Goal: Task Accomplishment & Management: Complete application form

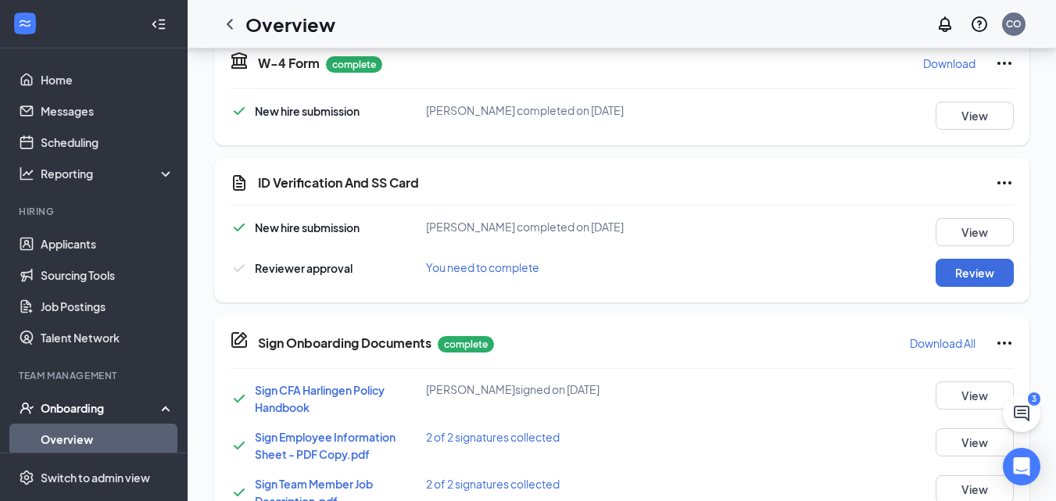
scroll to position [382, 0]
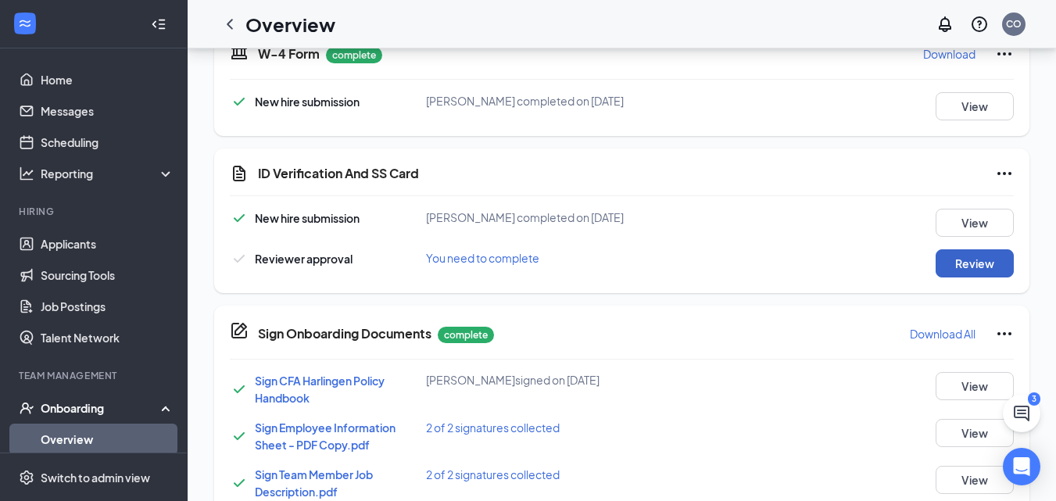
click at [967, 254] on button "Review" at bounding box center [974, 263] width 78 height 28
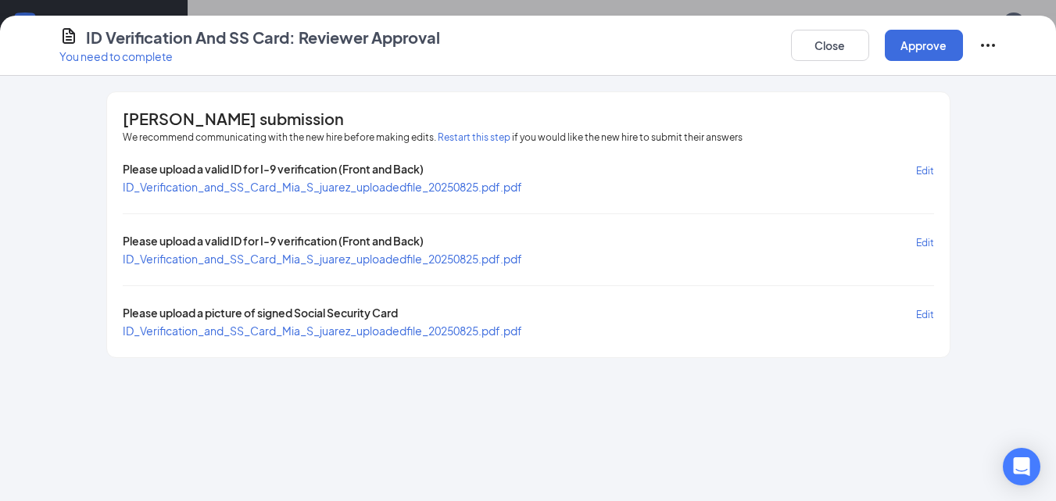
click at [513, 188] on span "ID_Verification_and_SS_Card_Mia_S_juarez_uploadedfile_20250825.pdf.pdf" at bounding box center [322, 187] width 399 height 14
click at [364, 334] on span "ID_Verification_and_SS_Card_Mia_S_juarez_uploadedfile_20250825.pdf.pdf" at bounding box center [322, 330] width 399 height 14
click at [913, 46] on button "Approve" at bounding box center [923, 45] width 78 height 31
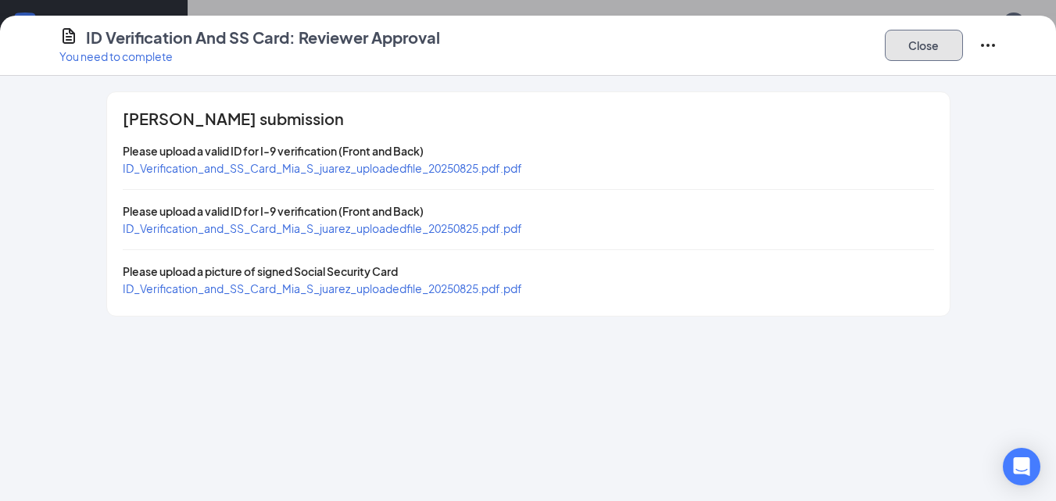
click at [913, 46] on button "Close" at bounding box center [923, 45] width 78 height 31
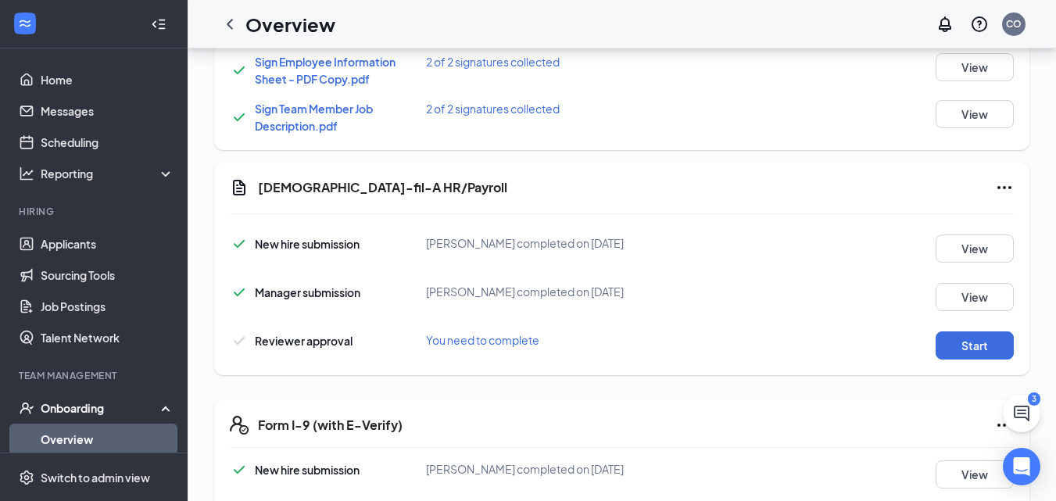
scroll to position [762, 0]
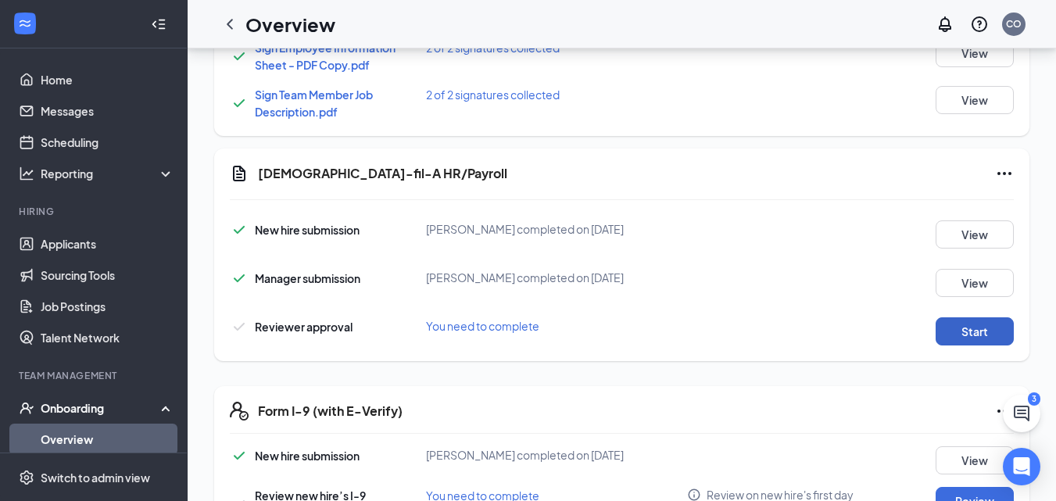
click at [972, 325] on button "Start" at bounding box center [974, 331] width 78 height 28
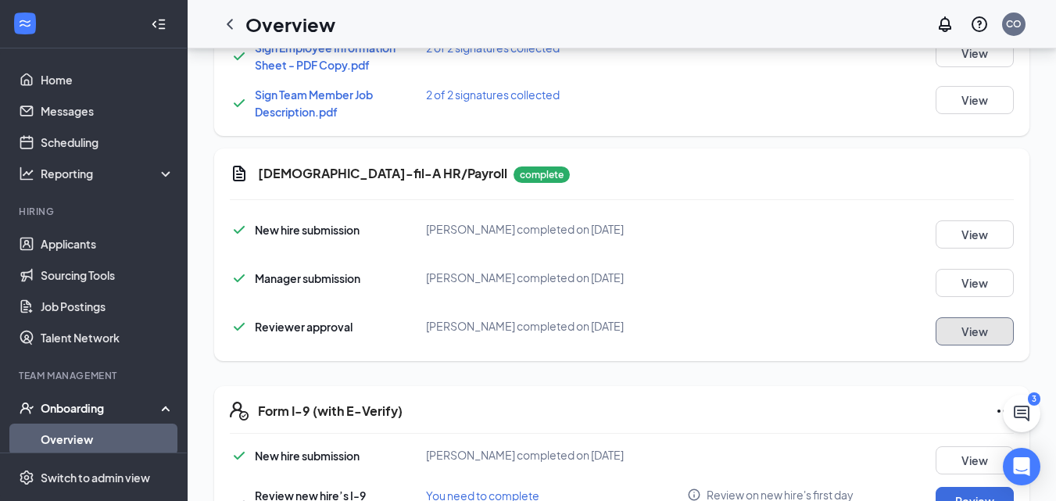
scroll to position [857, 0]
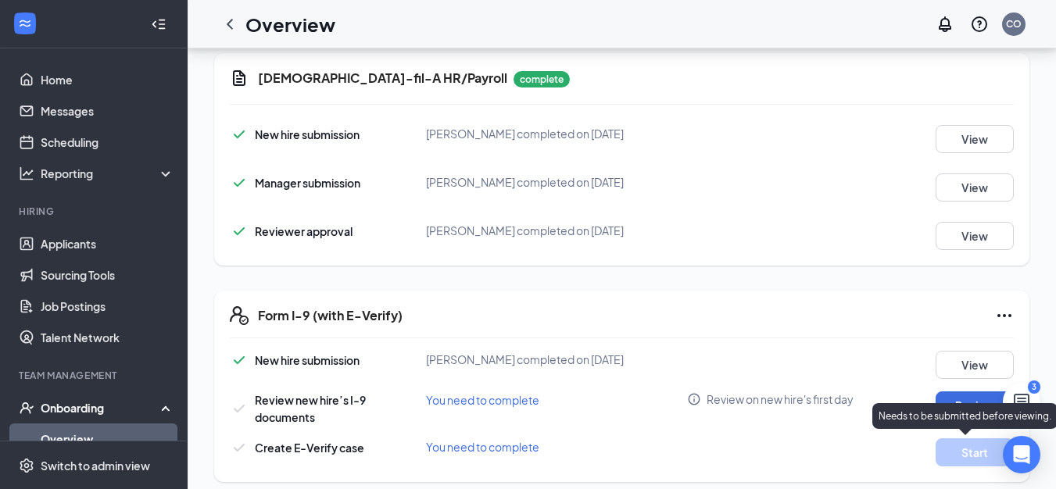
click at [963, 405] on div "Needs to be submitted before viewing." at bounding box center [964, 416] width 185 height 26
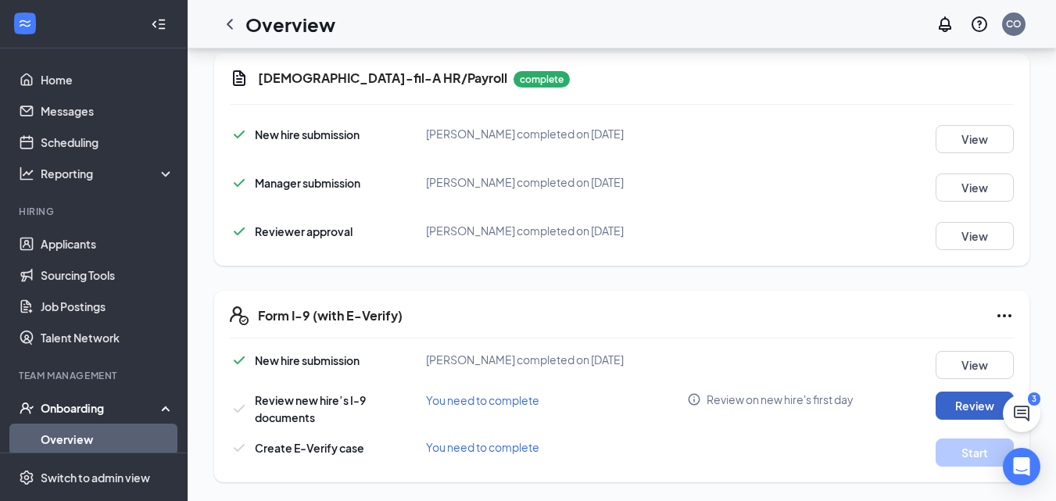
click at [952, 398] on button "Review" at bounding box center [974, 405] width 78 height 28
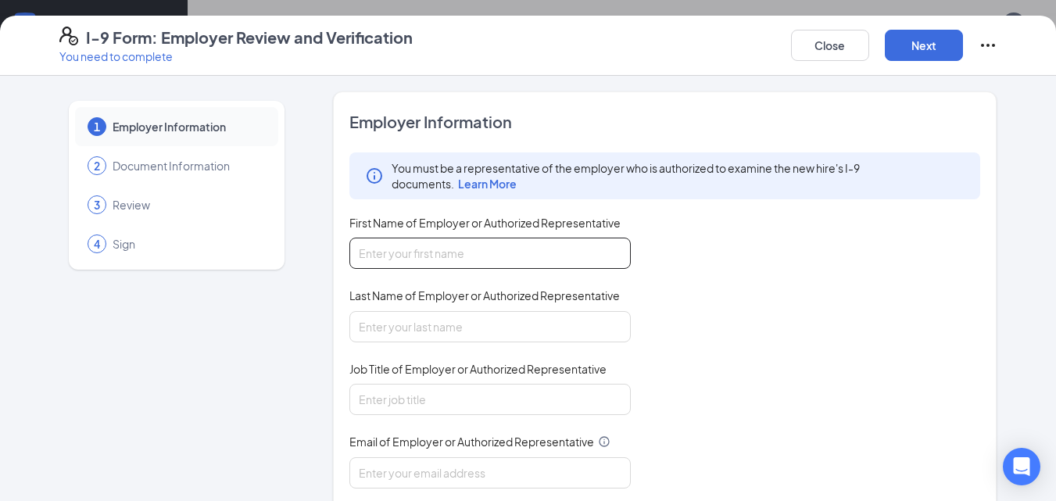
click at [584, 246] on input "First Name of Employer or Authorized Representative" at bounding box center [489, 253] width 281 height 31
click at [525, 265] on input "First Name of Employer or Authorized Representative" at bounding box center [489, 253] width 281 height 31
type input "cheyenne"
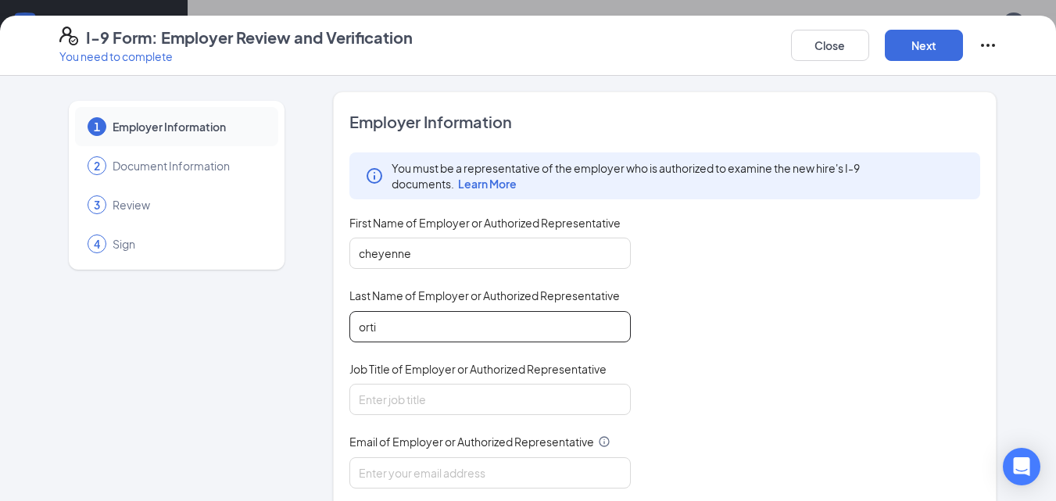
type input "[PERSON_NAME]"
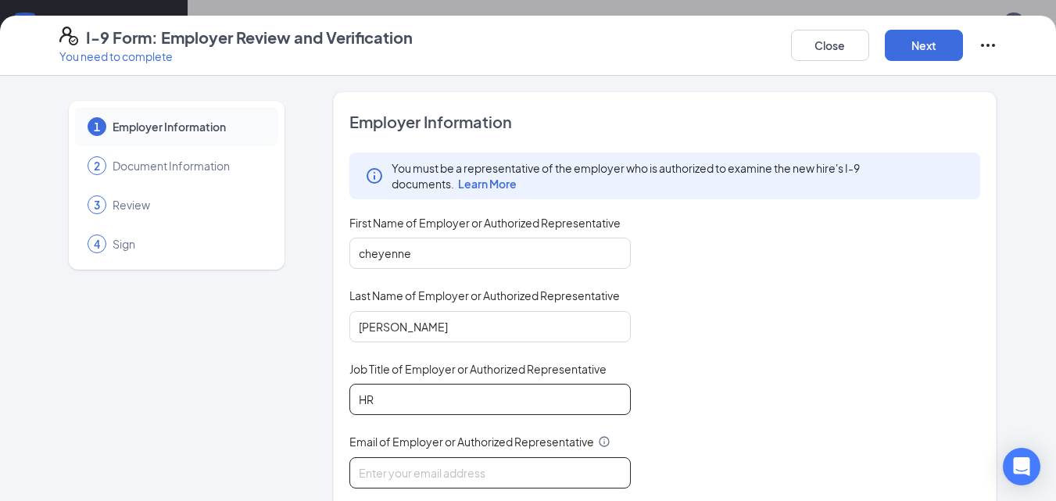
type input "HR"
click at [481, 470] on input "Email of Employer or Authorized Representative" at bounding box center [489, 472] width 281 height 31
type input "[EMAIL_ADDRESS][DOMAIN_NAME]"
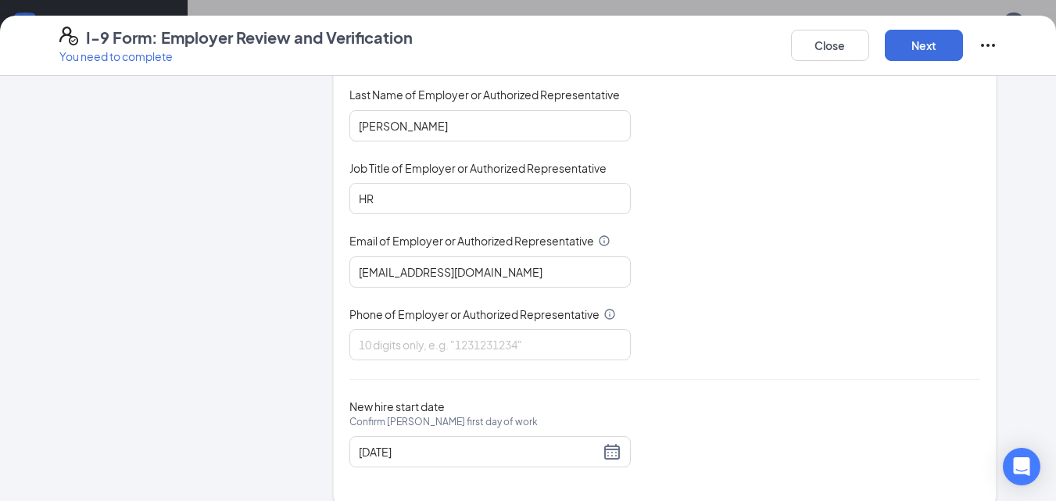
scroll to position [221, 0]
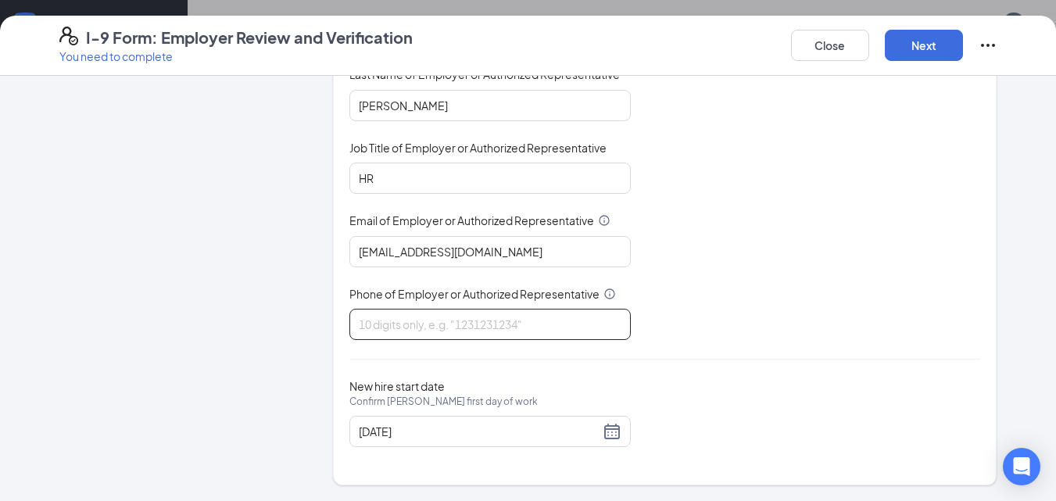
click at [400, 313] on input "Phone of Employer or Authorized Representative" at bounding box center [489, 324] width 281 height 31
type input "9565368112"
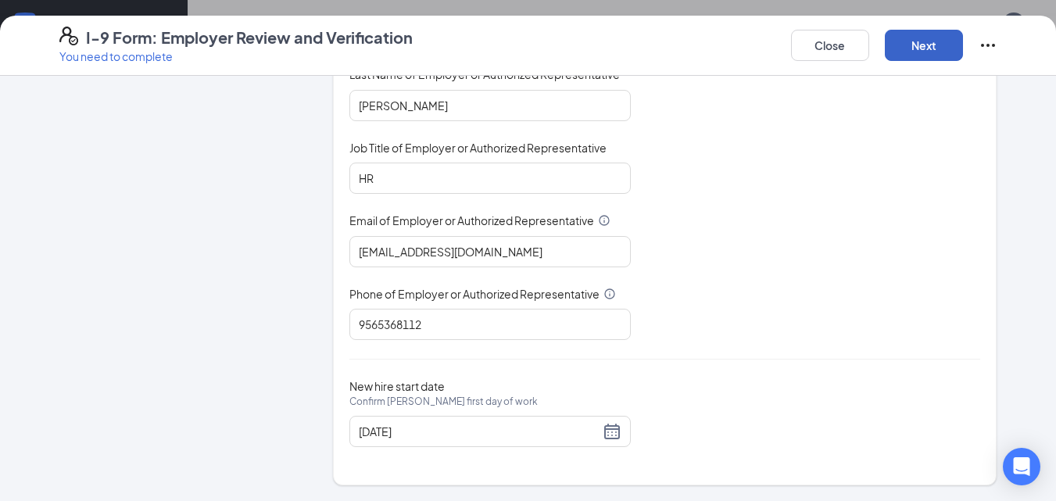
click at [924, 52] on button "Next" at bounding box center [923, 45] width 78 height 31
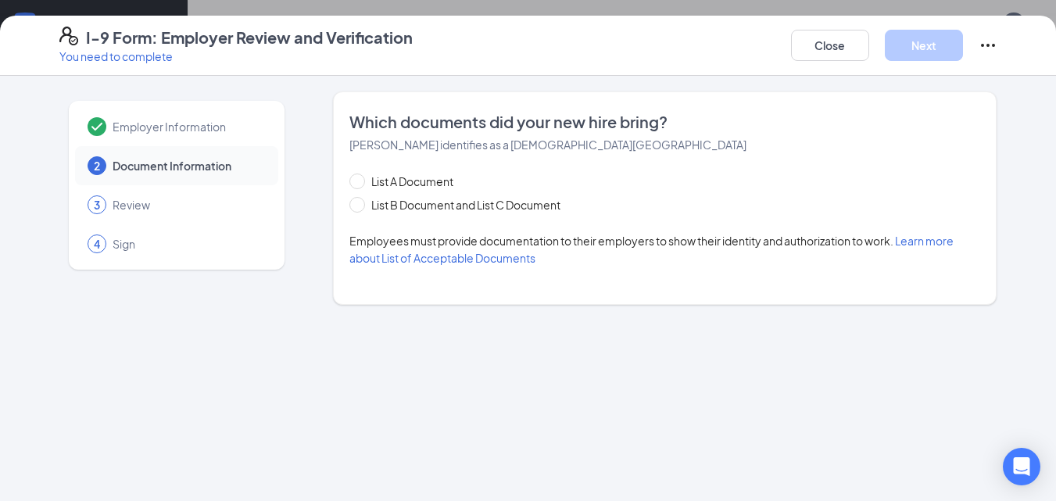
scroll to position [0, 0]
click at [359, 209] on span at bounding box center [357, 205] width 16 height 16
click at [359, 208] on input "List B Document and List C Document" at bounding box center [354, 202] width 11 height 11
radio input "true"
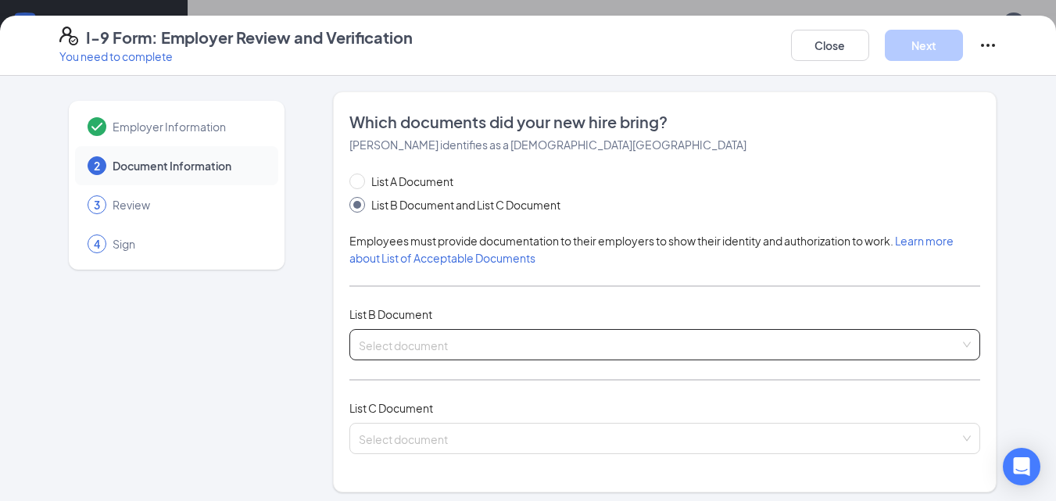
click at [416, 340] on input "search" at bounding box center [660, 341] width 602 height 23
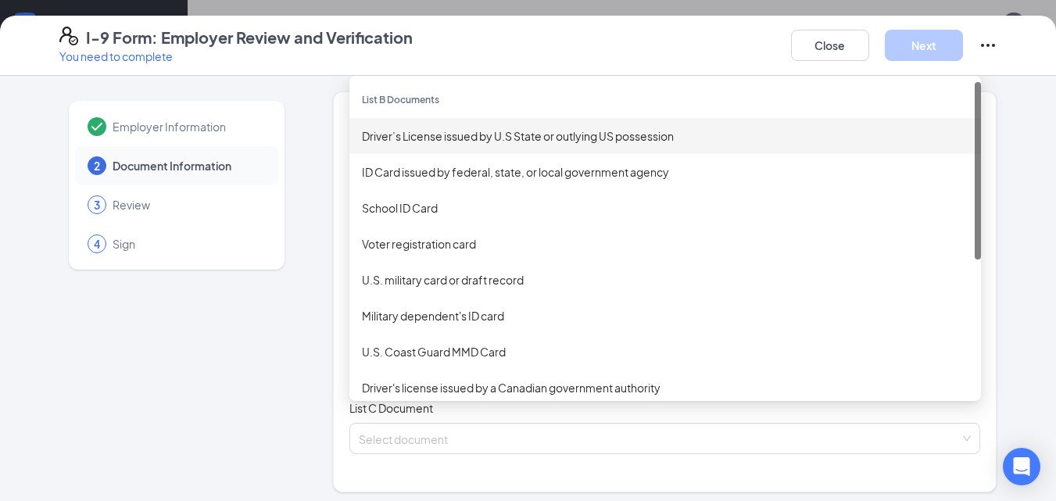
click at [430, 139] on div "Driver’s License issued by U.S State or outlying US possession" at bounding box center [665, 135] width 606 height 17
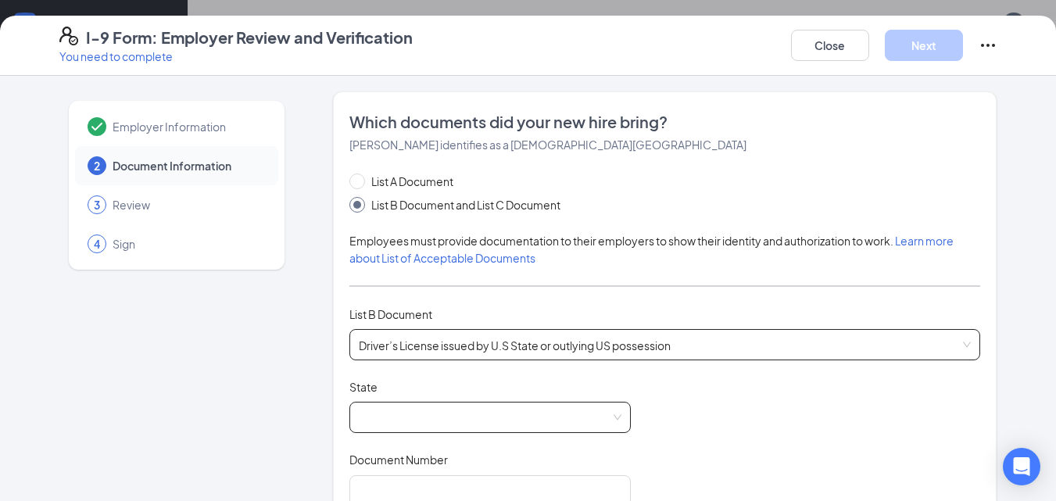
click at [398, 406] on span at bounding box center [490, 417] width 263 height 30
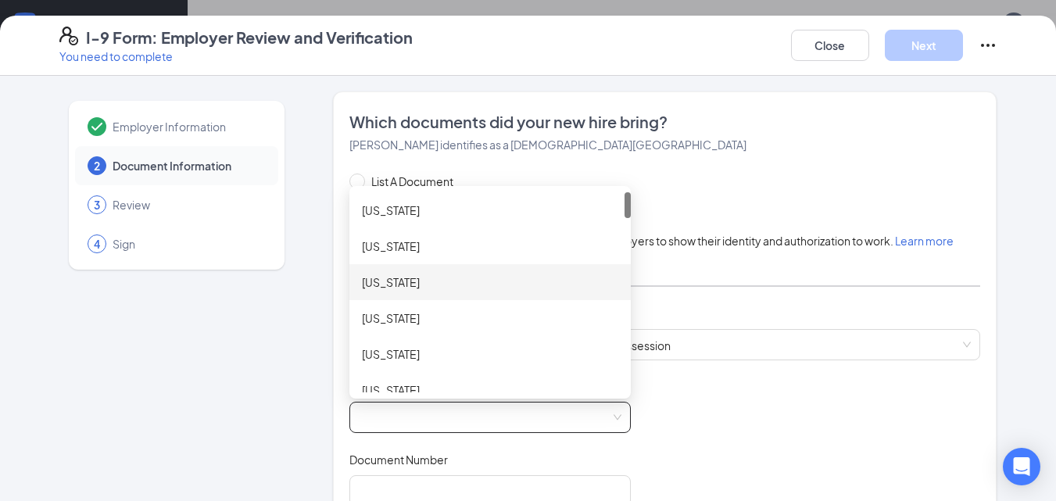
drag, startPoint x: 616, startPoint y: 204, endPoint x: 594, endPoint y: 286, distance: 85.1
click at [594, 286] on div "[US_STATE] [US_STATE] [US_STATE] [US_STATE] [US_STATE] [US_STATE] [US_STATE]" at bounding box center [489, 318] width 281 height 252
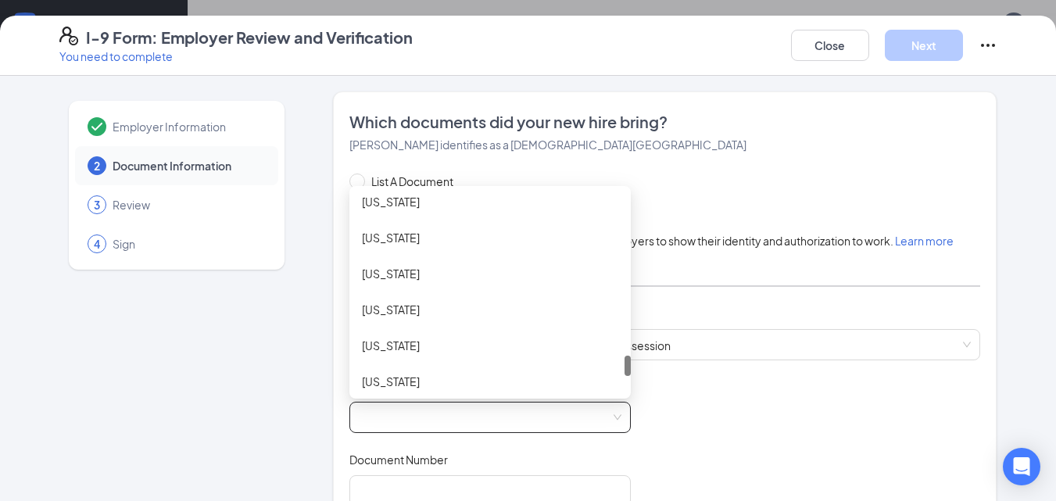
scroll to position [1606, 0]
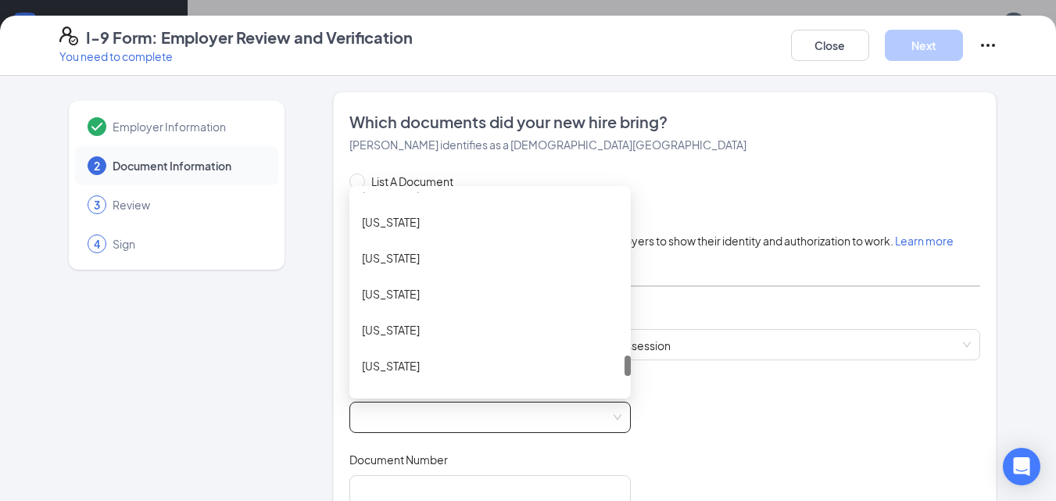
drag, startPoint x: 619, startPoint y: 211, endPoint x: 601, endPoint y: 375, distance: 165.1
click at [601, 375] on div "[US_STATE] [US_STATE] [US_STATE] [US_STATE] [US_STATE] [US_STATE] [GEOGRAPHIC_D…" at bounding box center [489, 292] width 281 height 200
click at [470, 297] on div "[US_STATE]" at bounding box center [490, 293] width 256 height 17
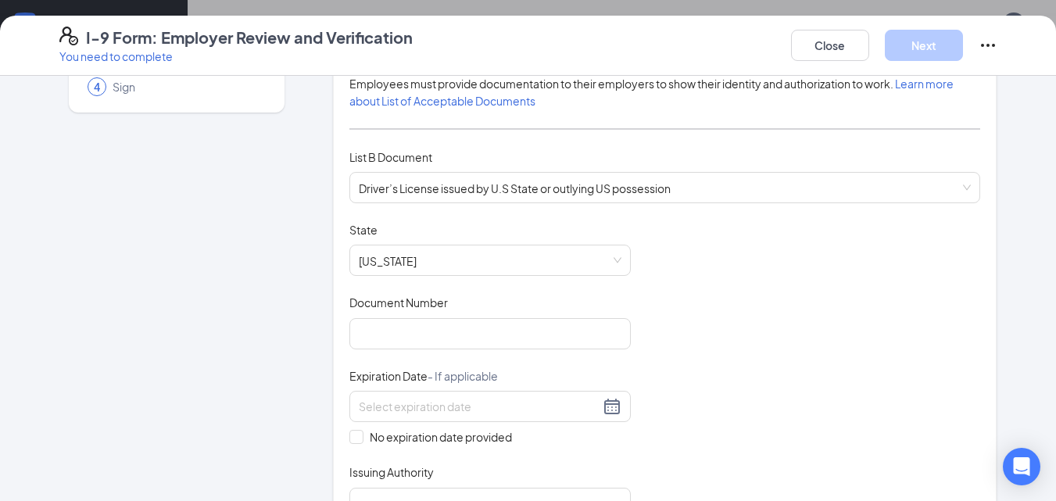
scroll to position [245, 0]
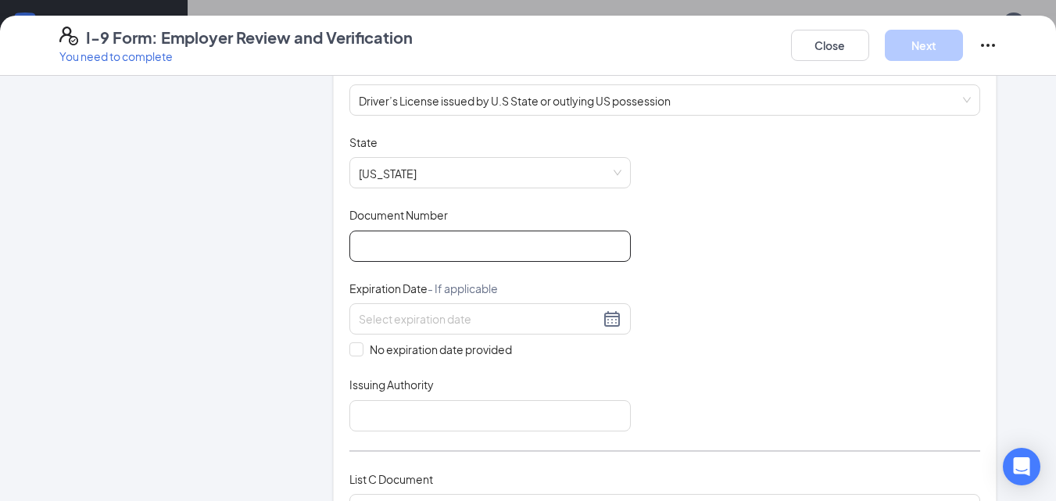
click at [416, 252] on input "Document Number" at bounding box center [489, 245] width 281 height 31
paste input "50343386"
type input "50343386"
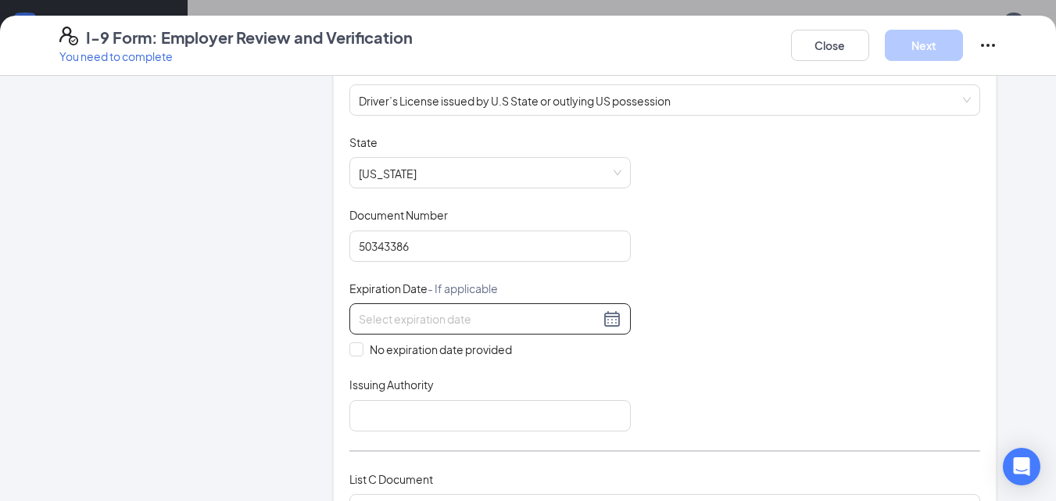
click at [407, 326] on input at bounding box center [479, 318] width 241 height 17
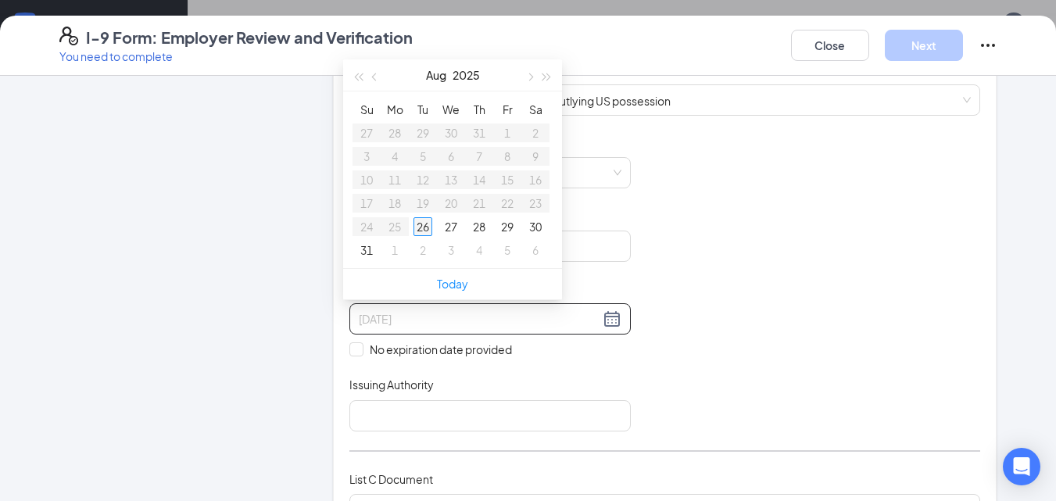
type input "[DATE]"
click at [428, 220] on div "30" at bounding box center [422, 226] width 19 height 19
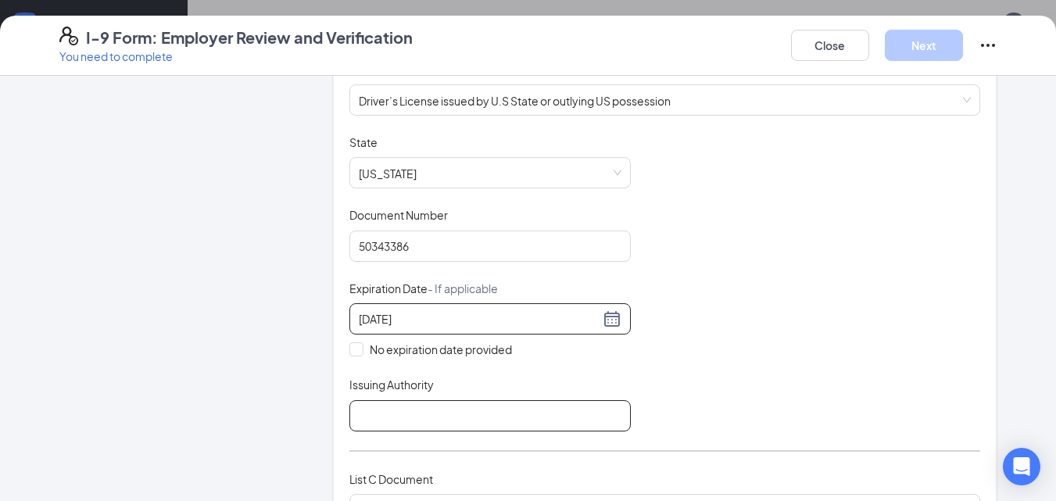
type input "[DATE]"
click at [408, 423] on input "Issuing Authority" at bounding box center [489, 415] width 281 height 31
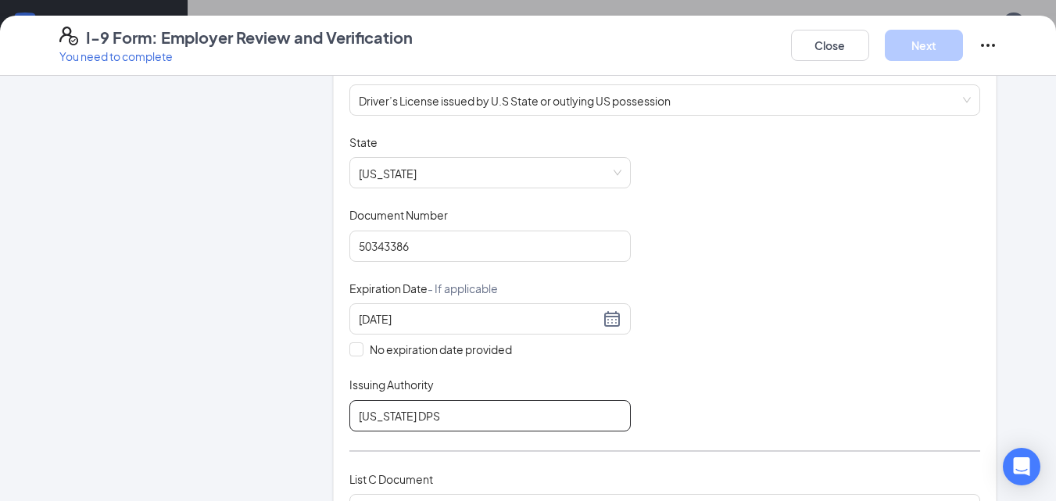
type input "[US_STATE] DPS"
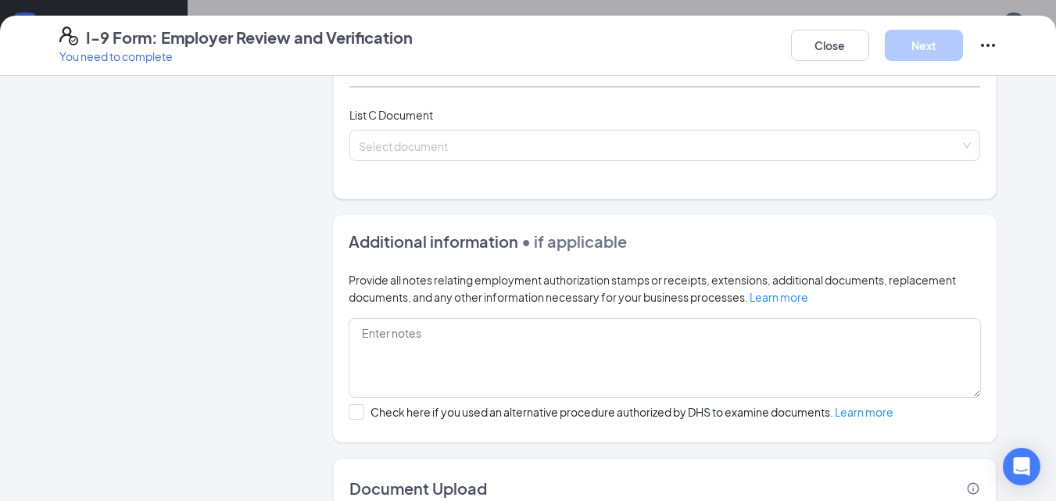
scroll to position [613, 0]
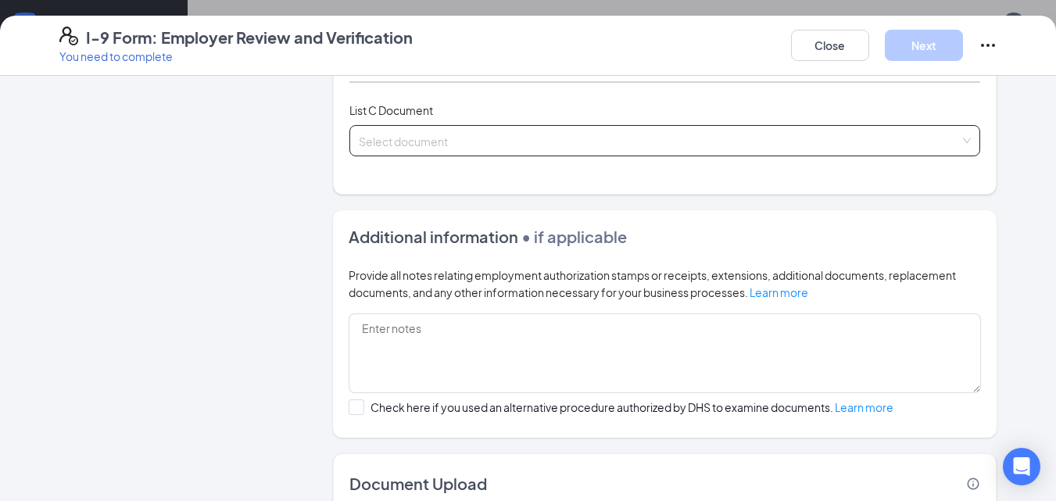
click at [499, 139] on input "search" at bounding box center [660, 137] width 602 height 23
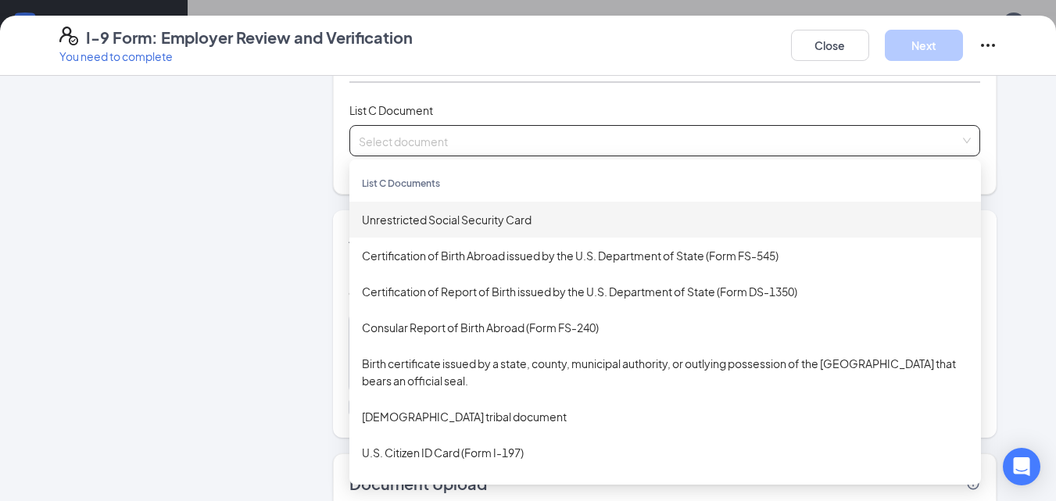
drag, startPoint x: 391, startPoint y: 235, endPoint x: 370, endPoint y: 220, distance: 25.8
click at [370, 225] on div "Unrestricted Social Security Card" at bounding box center [665, 219] width 606 height 17
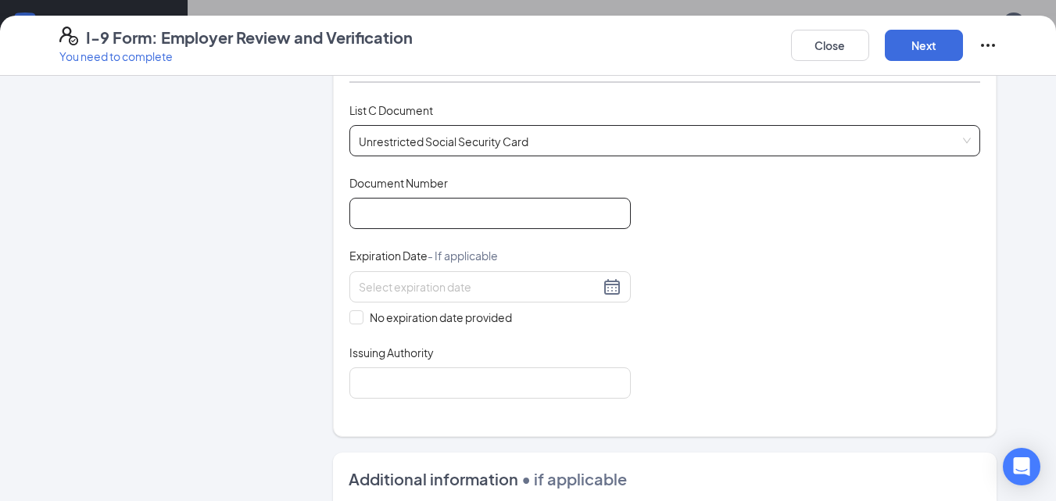
click at [373, 216] on input "Document Number" at bounding box center [489, 213] width 281 height 31
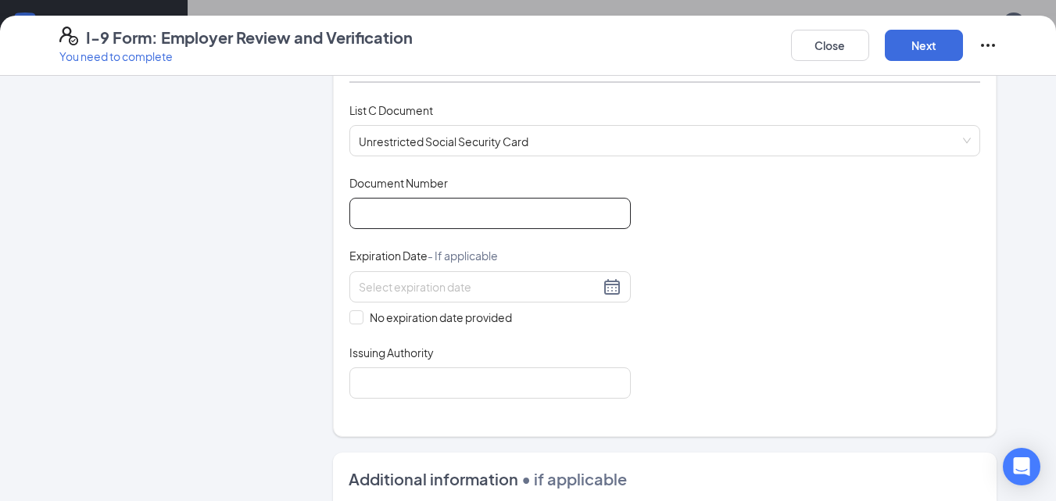
paste input "637-08-8431"
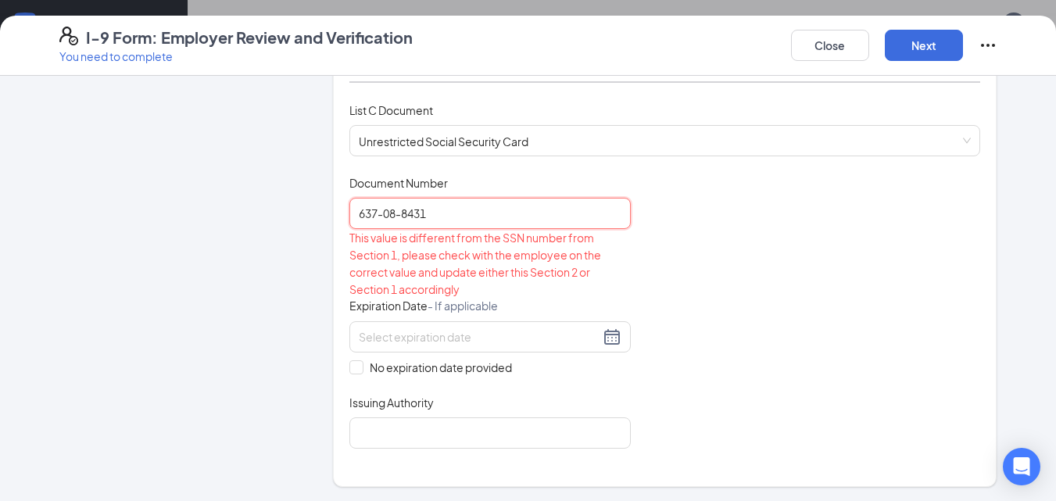
click at [398, 212] on input "637-08-8431" at bounding box center [489, 213] width 281 height 31
click at [376, 216] on input "637-088431" at bounding box center [489, 213] width 281 height 31
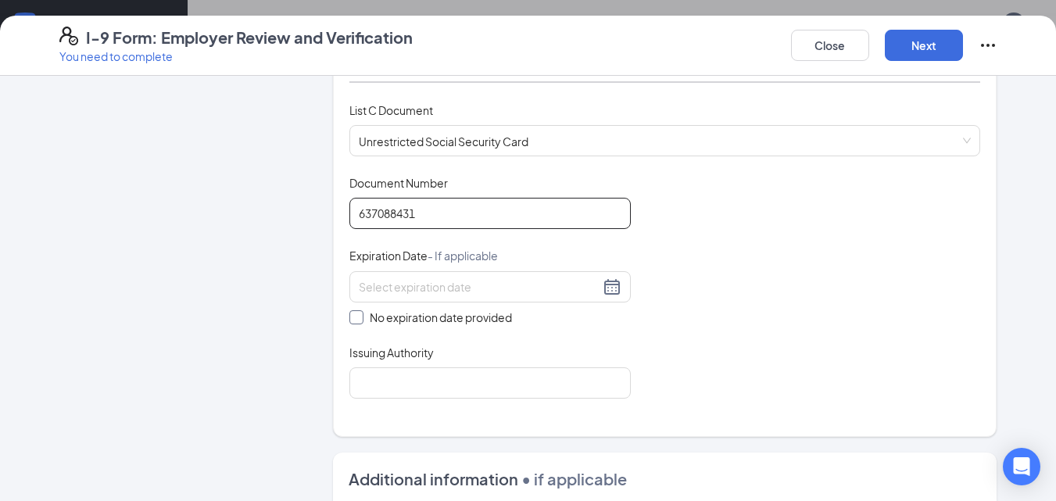
type input "637088431"
click at [351, 319] on input "No expiration date provided" at bounding box center [354, 315] width 11 height 11
checkbox input "true"
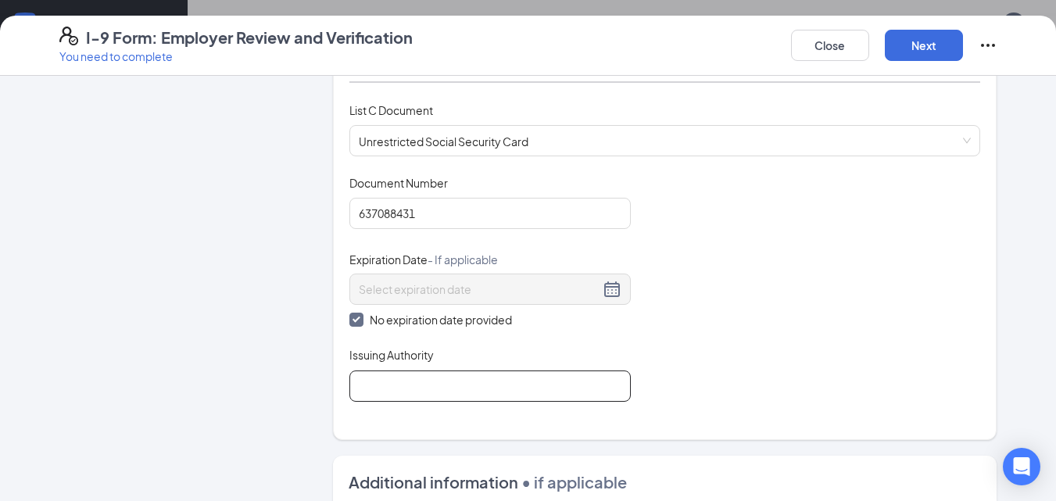
click at [378, 390] on input "Issuing Authority" at bounding box center [489, 385] width 281 height 31
type input "SSA"
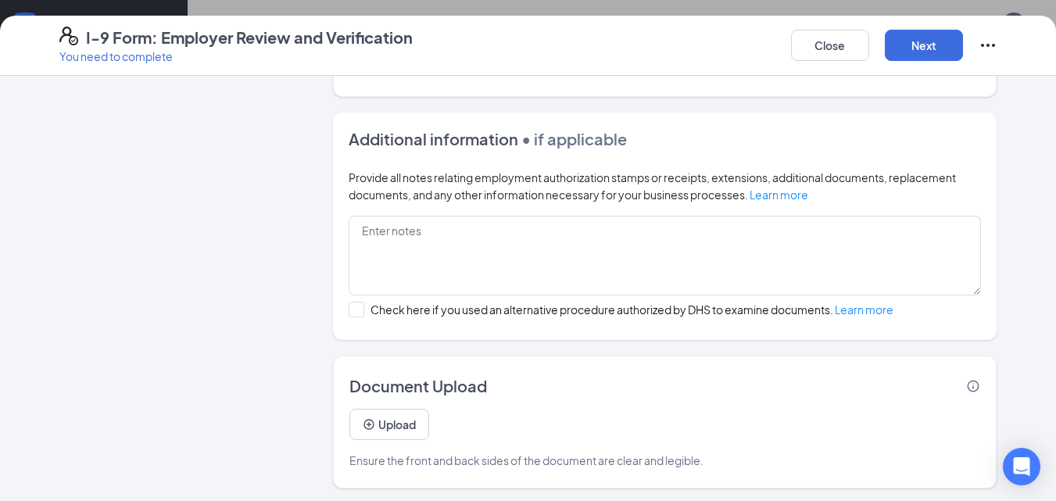
scroll to position [959, 0]
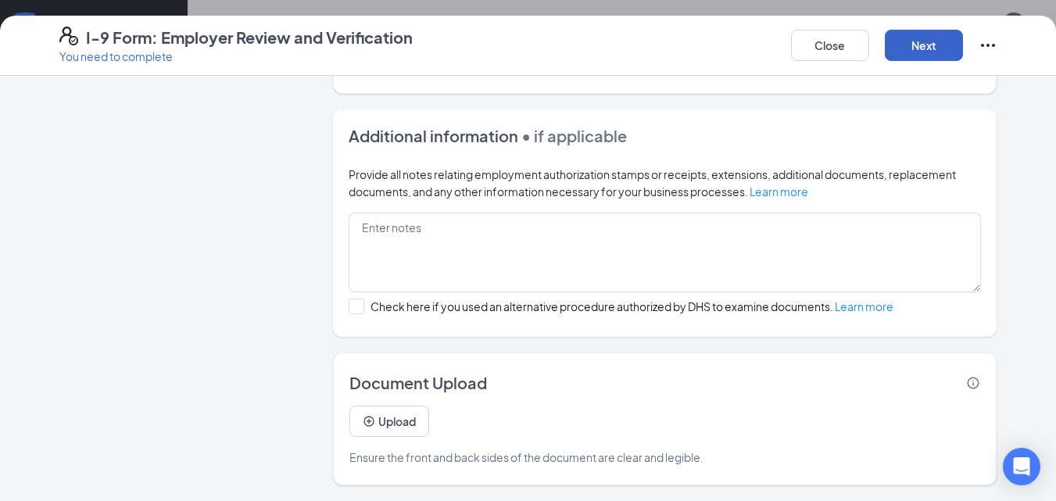
click at [916, 50] on button "Next" at bounding box center [923, 45] width 78 height 31
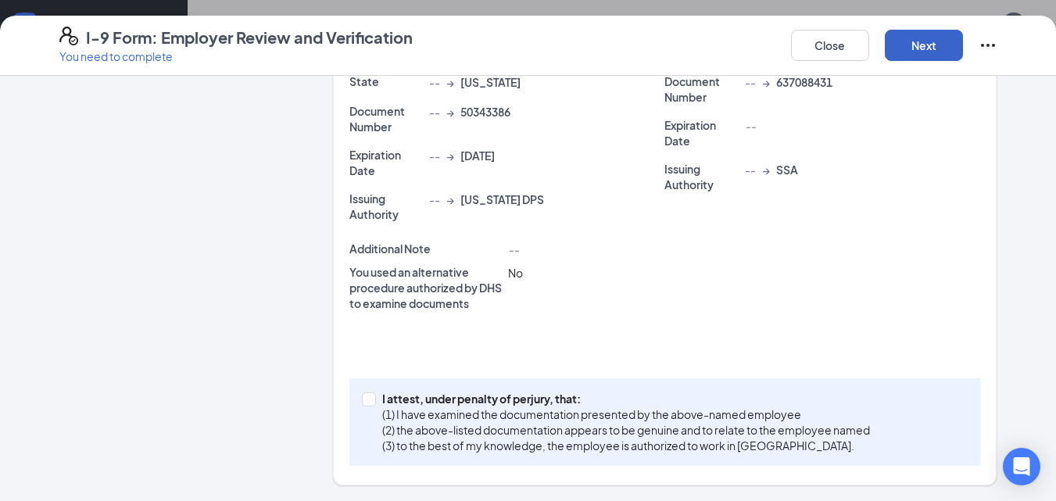
scroll to position [473, 0]
click at [376, 409] on span "I attest, under penalty of [PERSON_NAME], that: (1) I have examined the documen…" at bounding box center [626, 422] width 500 height 63
click at [370, 403] on input "I attest, under penalty of [PERSON_NAME], that: (1) I have examined the documen…" at bounding box center [367, 397] width 11 height 11
checkbox input "true"
click at [936, 47] on button "Next" at bounding box center [923, 45] width 78 height 31
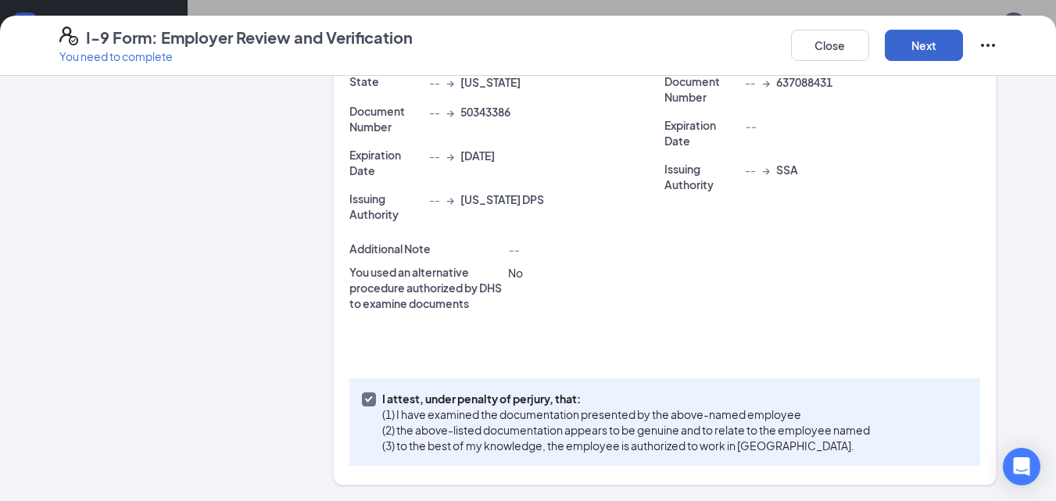
scroll to position [0, 0]
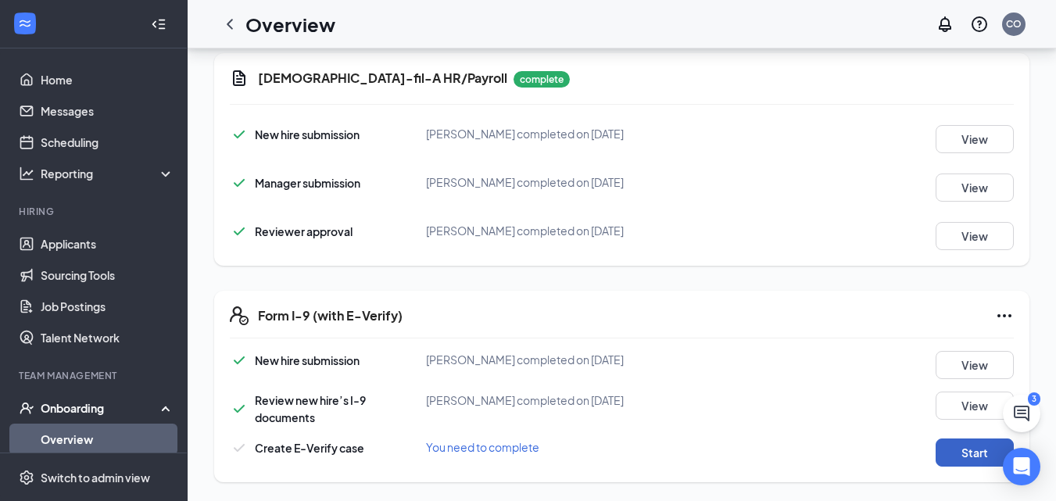
click at [973, 459] on button "Start" at bounding box center [974, 452] width 78 height 28
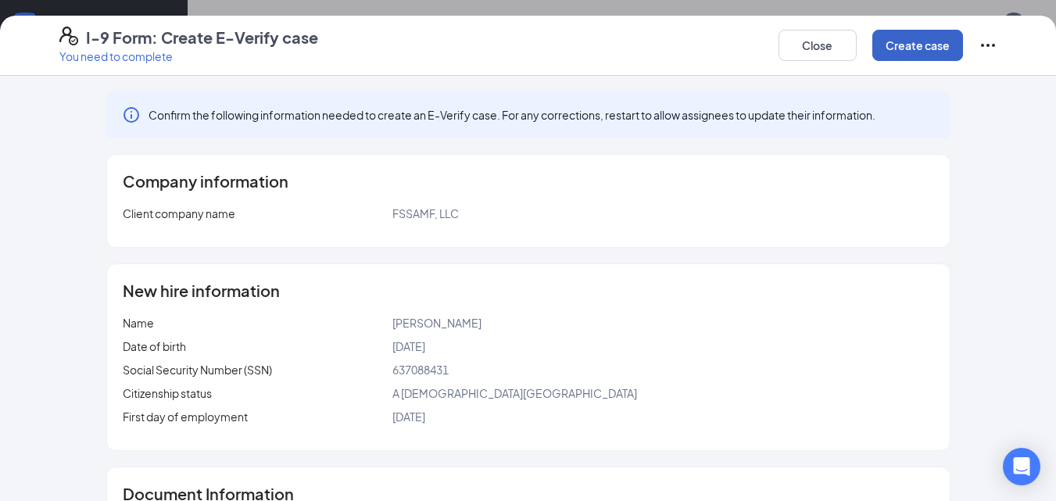
click at [904, 32] on button "Create case" at bounding box center [917, 45] width 91 height 31
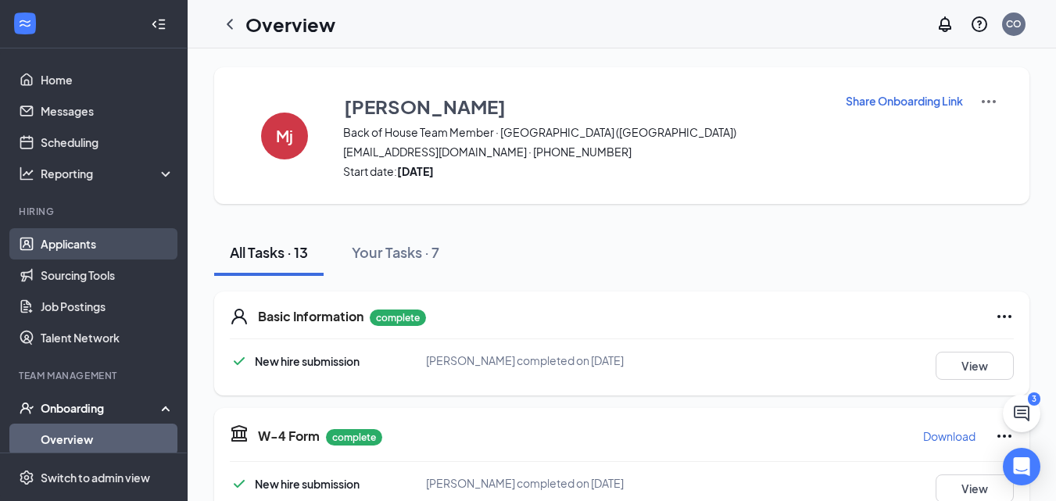
click at [50, 244] on link "Applicants" at bounding box center [108, 243] width 134 height 31
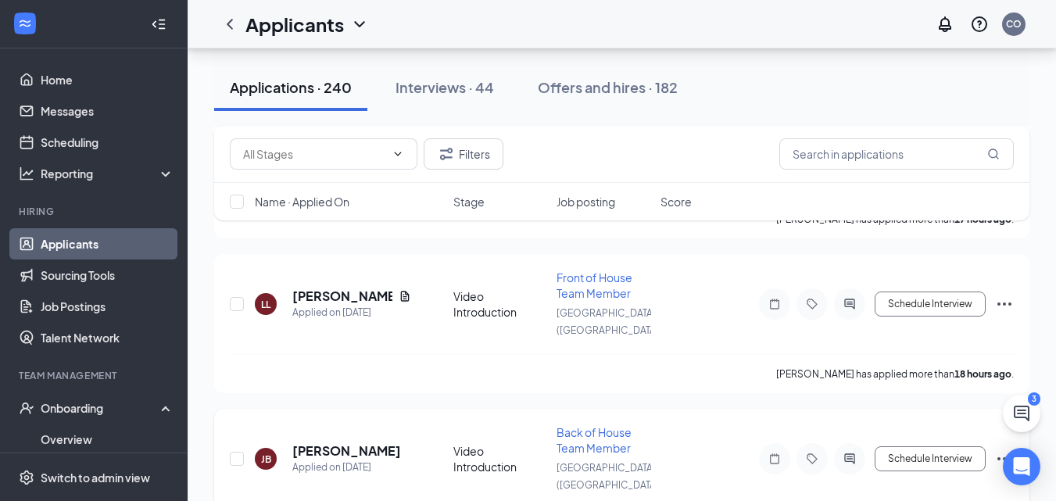
scroll to position [1462, 0]
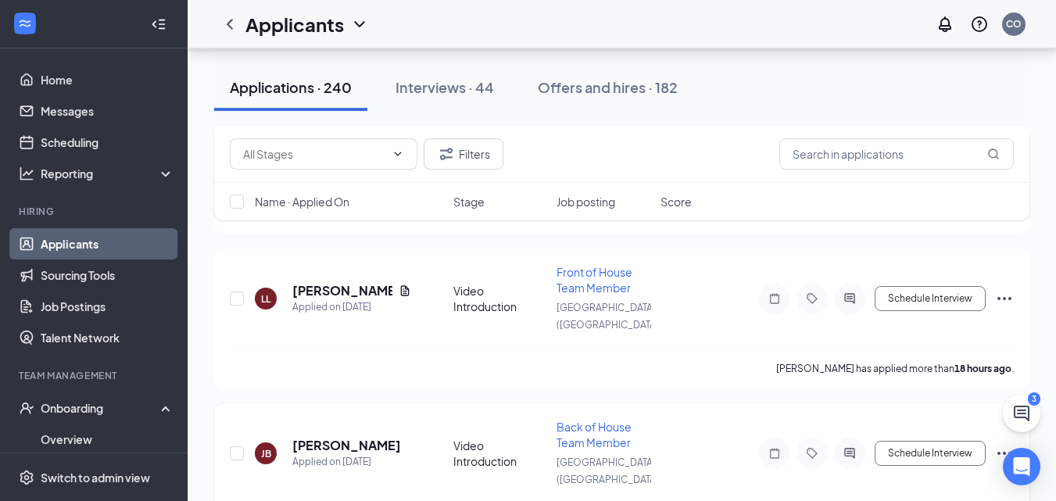
click at [1000, 444] on icon "Ellipses" at bounding box center [1004, 453] width 19 height 19
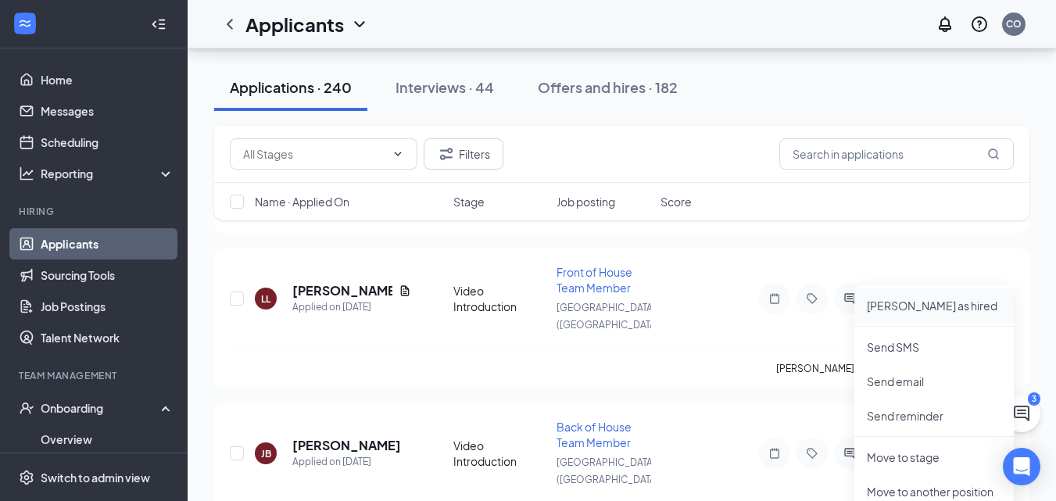
click at [914, 313] on li "[PERSON_NAME] as hired" at bounding box center [933, 305] width 159 height 34
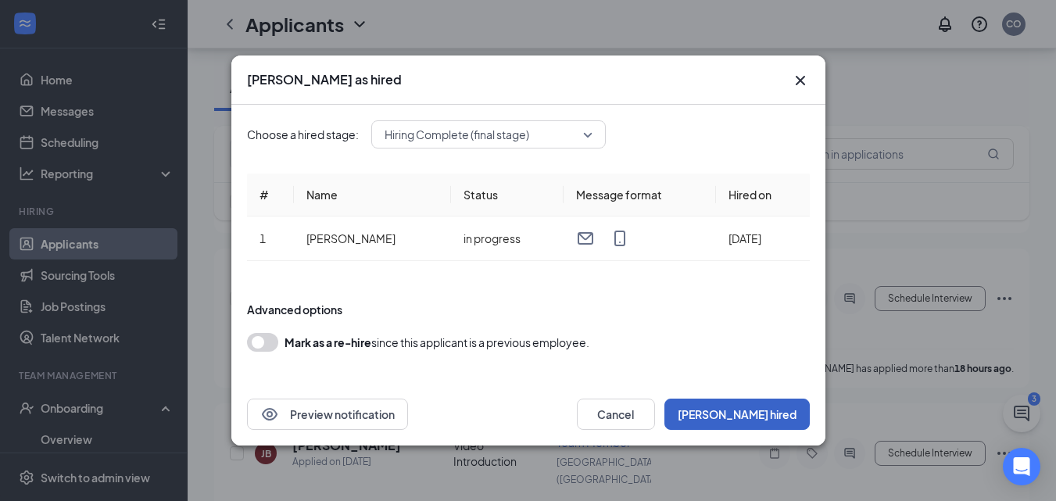
click at [767, 406] on button "[PERSON_NAME] hired" at bounding box center [736, 413] width 145 height 31
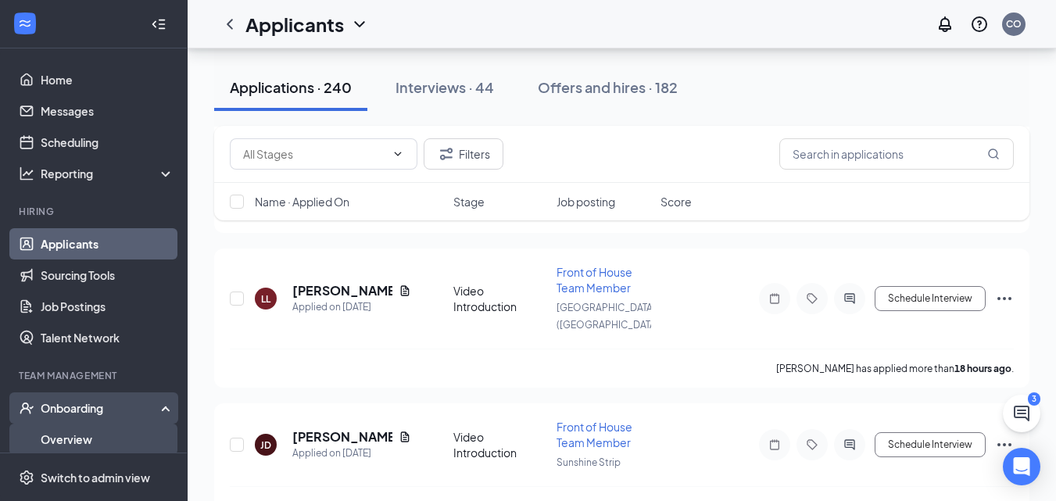
click at [77, 428] on link "Overview" at bounding box center [108, 438] width 134 height 31
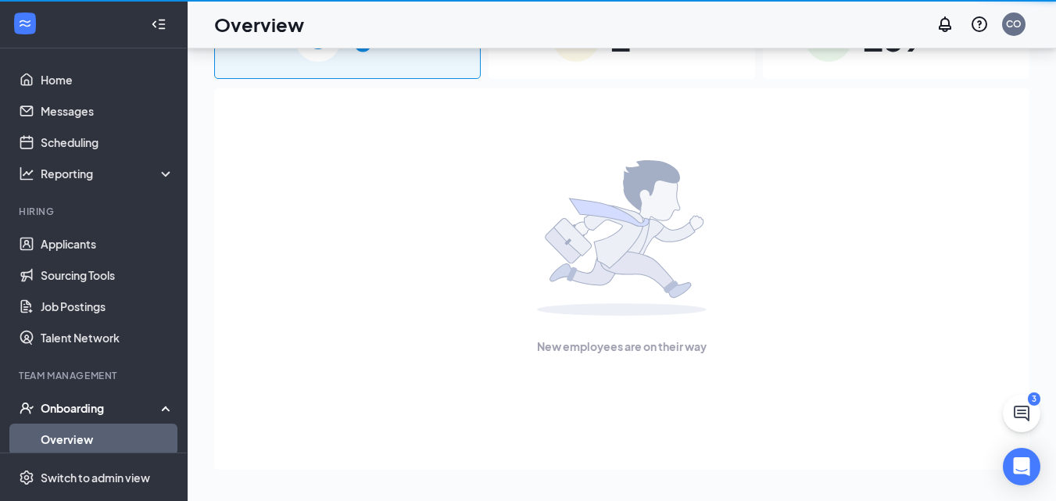
scroll to position [70, 0]
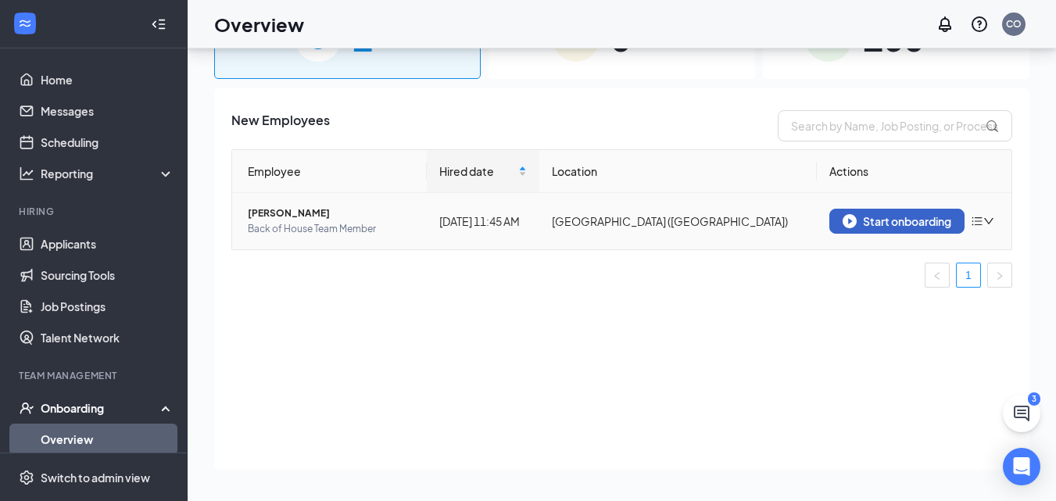
click at [858, 220] on div "Start onboarding" at bounding box center [896, 221] width 109 height 14
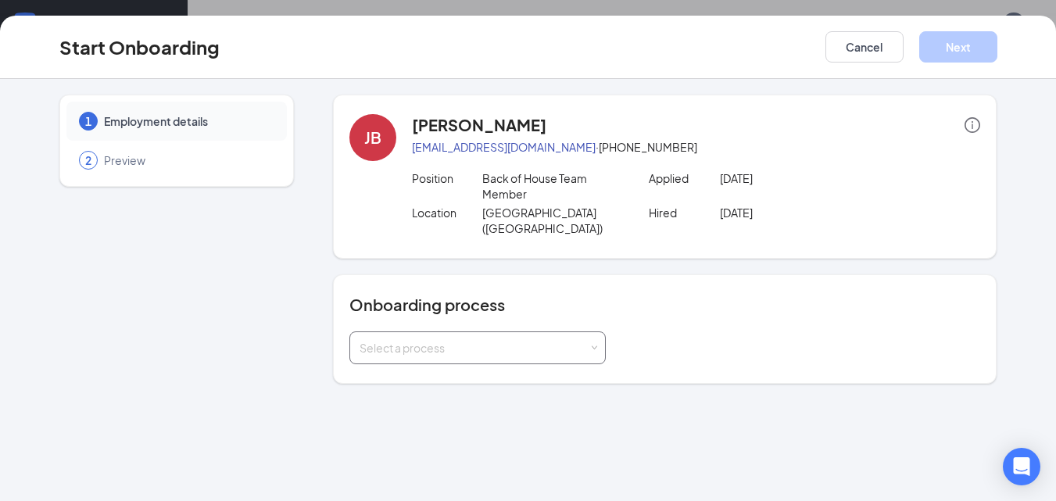
click at [524, 341] on div "Select a process" at bounding box center [477, 347] width 236 height 31
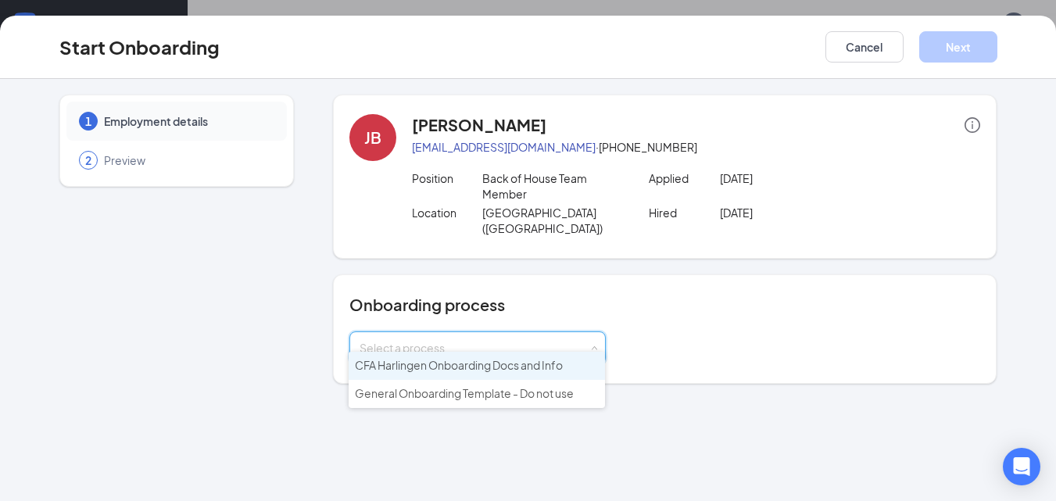
click at [471, 364] on span "CFA Harlingen Onboarding Docs and Info" at bounding box center [459, 365] width 208 height 14
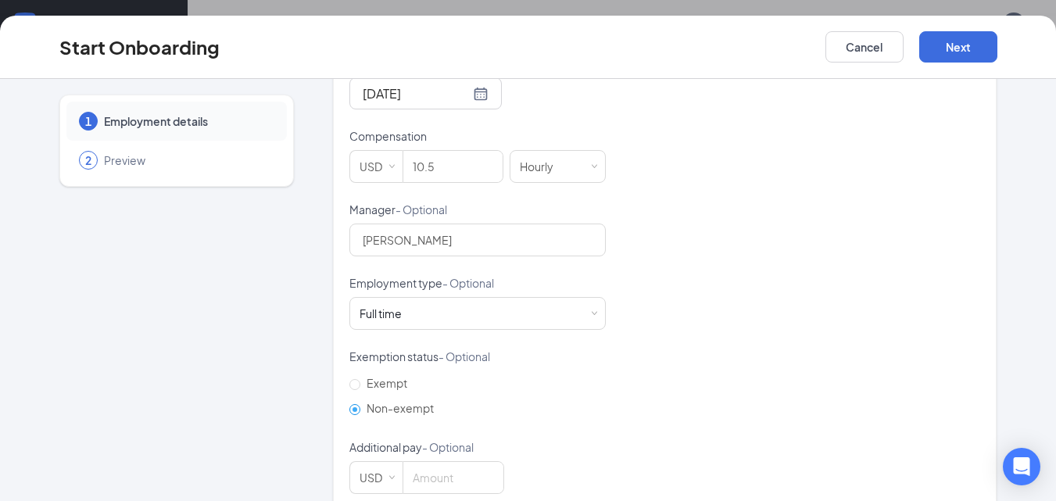
scroll to position [495, 0]
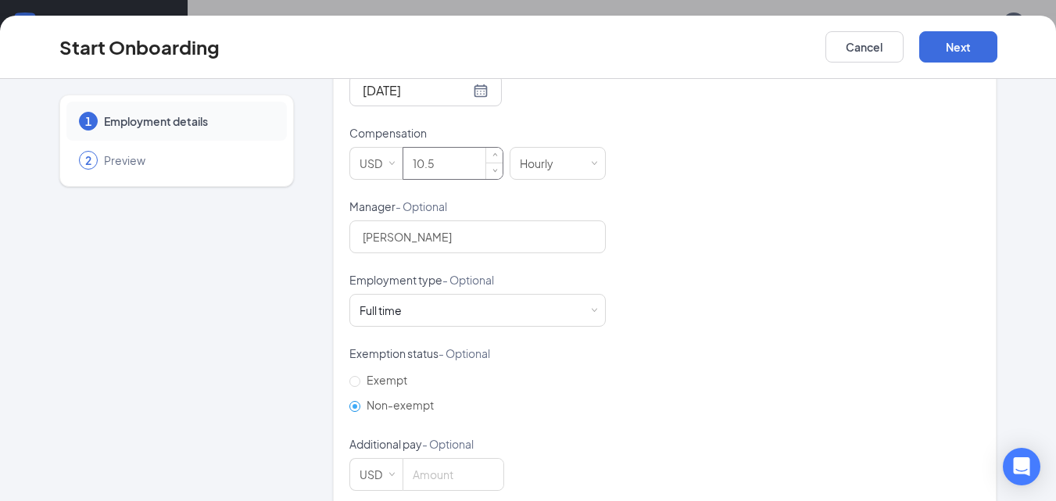
click at [440, 149] on input "10.5" at bounding box center [452, 163] width 99 height 31
type input "1"
type input "10.5"
click at [398, 302] on div "Full time Works 30+ hours per week and is reasonably expected to work" at bounding box center [385, 310] width 53 height 16
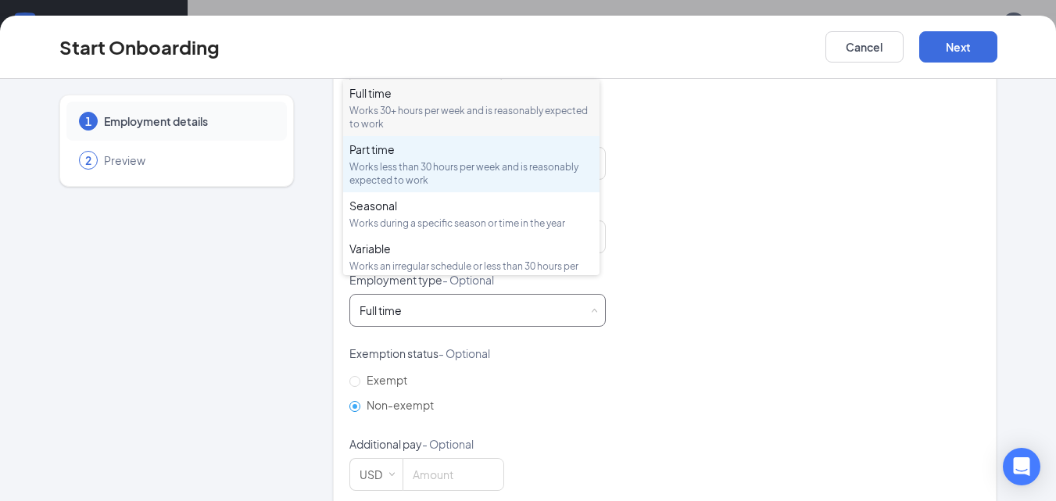
click at [382, 169] on div "Works less than 30 hours per week and is reasonably expected to work" at bounding box center [471, 173] width 244 height 27
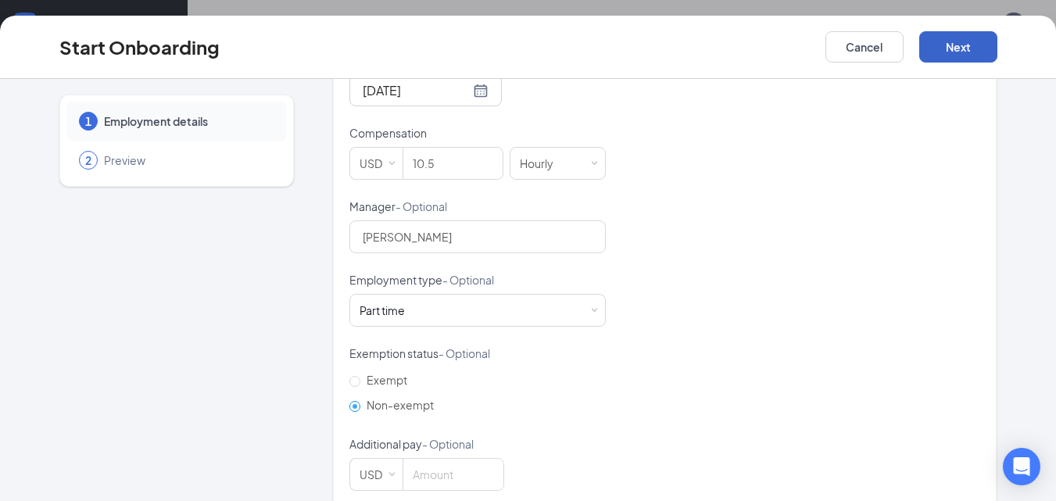
click at [970, 38] on button "Next" at bounding box center [958, 46] width 78 height 31
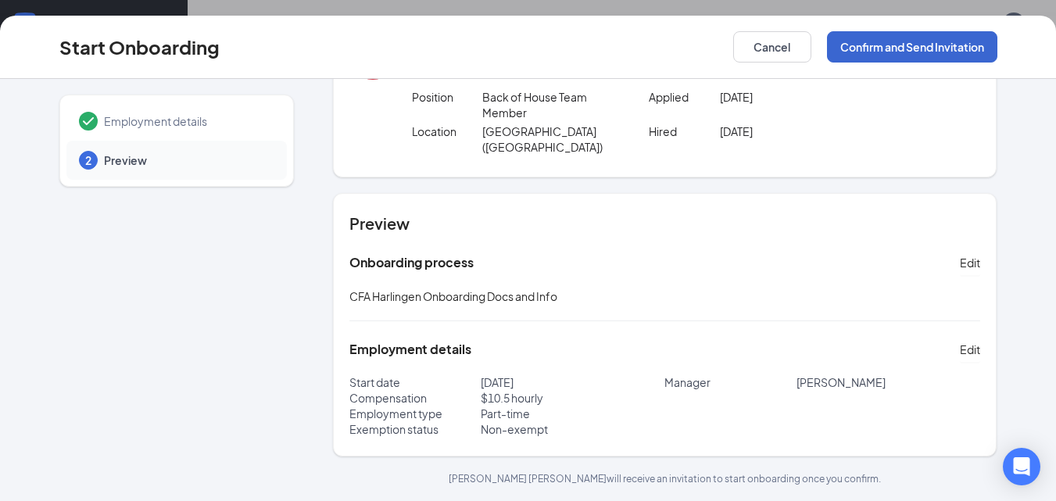
scroll to position [66, 0]
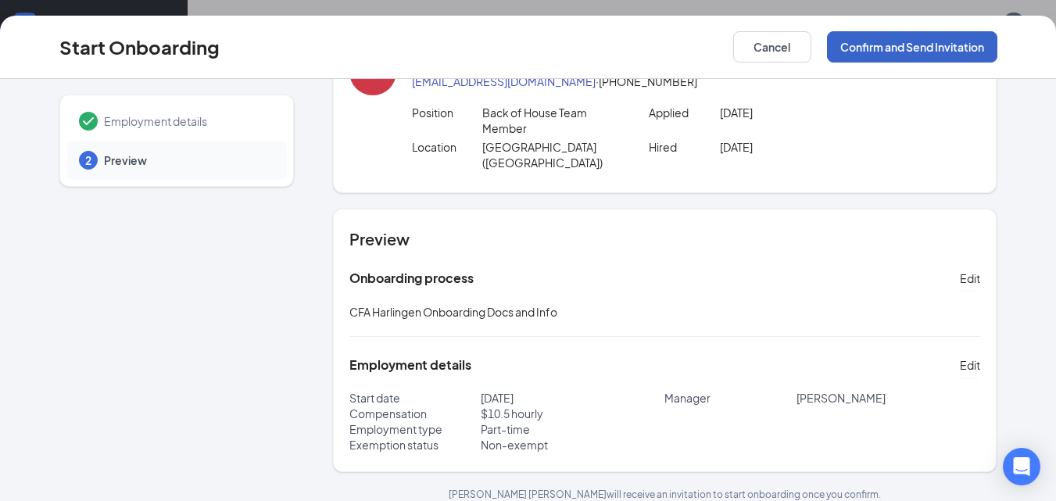
click at [961, 33] on button "Confirm and Send Invitation" at bounding box center [912, 46] width 170 height 31
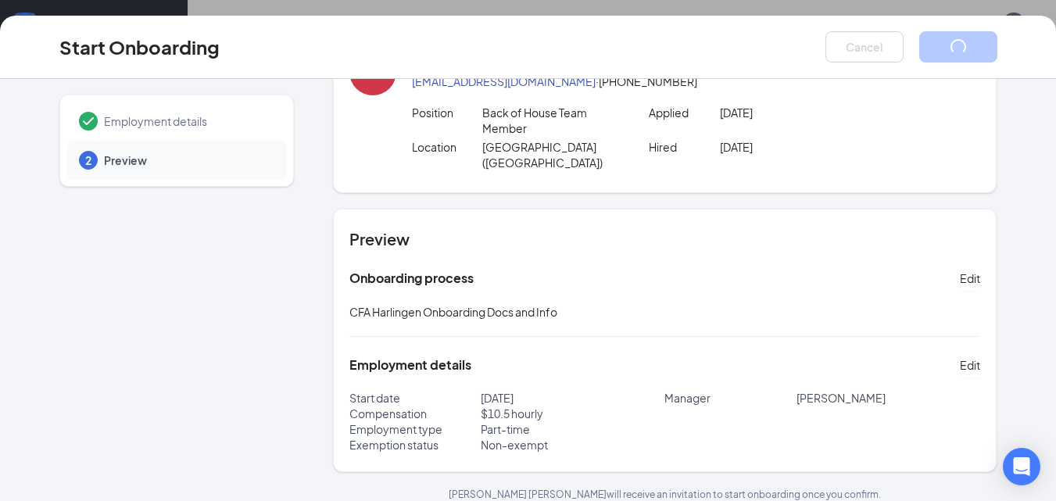
scroll to position [0, 0]
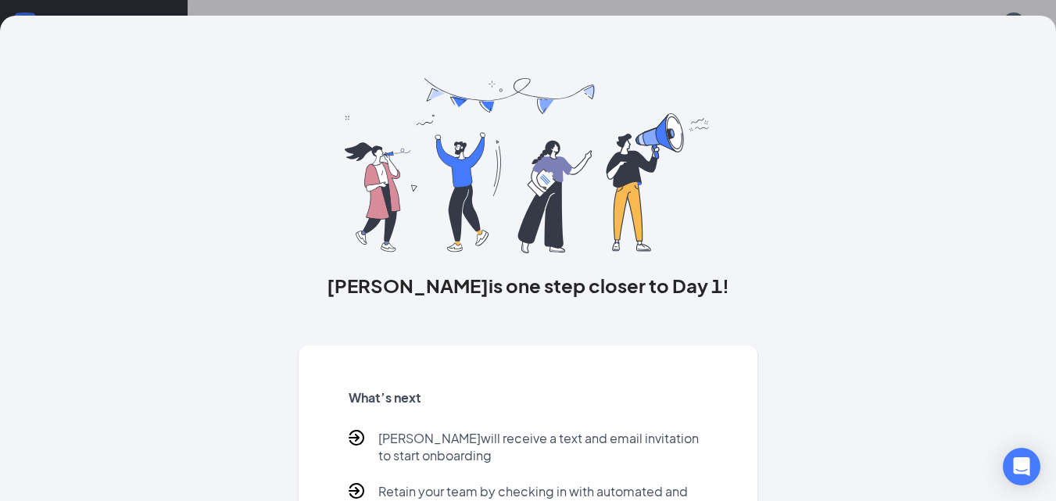
click at [960, 4] on div "[PERSON_NAME] is one step closer to Day 1! What’s next [PERSON_NAME] will recei…" at bounding box center [528, 250] width 1056 height 501
